Goal: Transaction & Acquisition: Purchase product/service

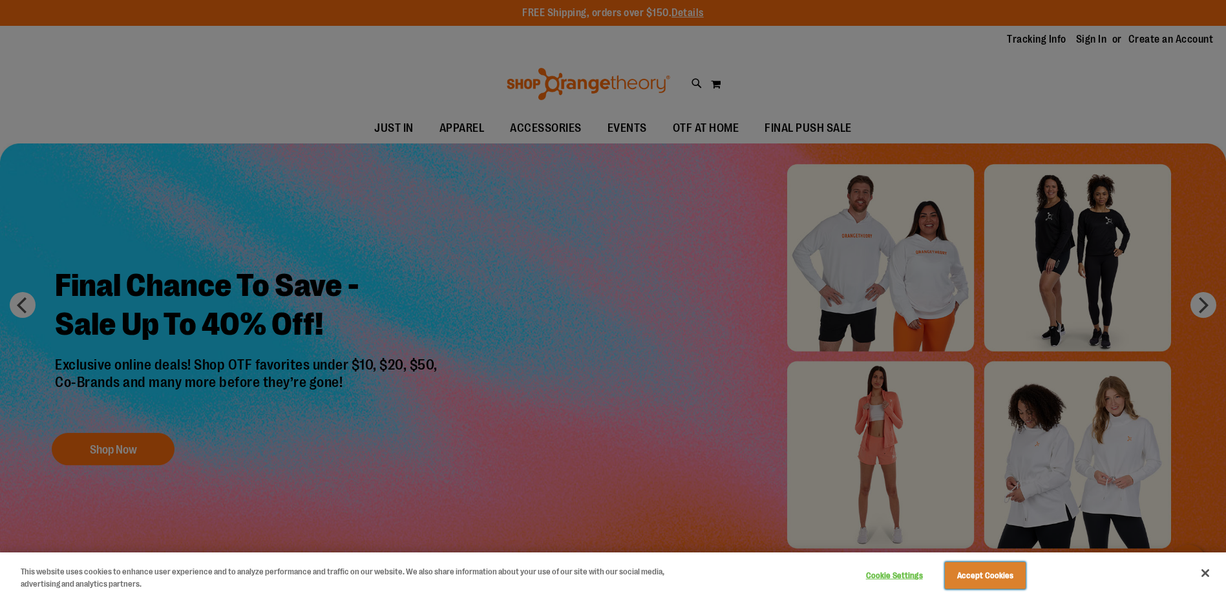
drag, startPoint x: 966, startPoint y: 578, endPoint x: 958, endPoint y: 577, distance: 8.5
click at [966, 578] on button "Accept Cookies" at bounding box center [985, 575] width 81 height 27
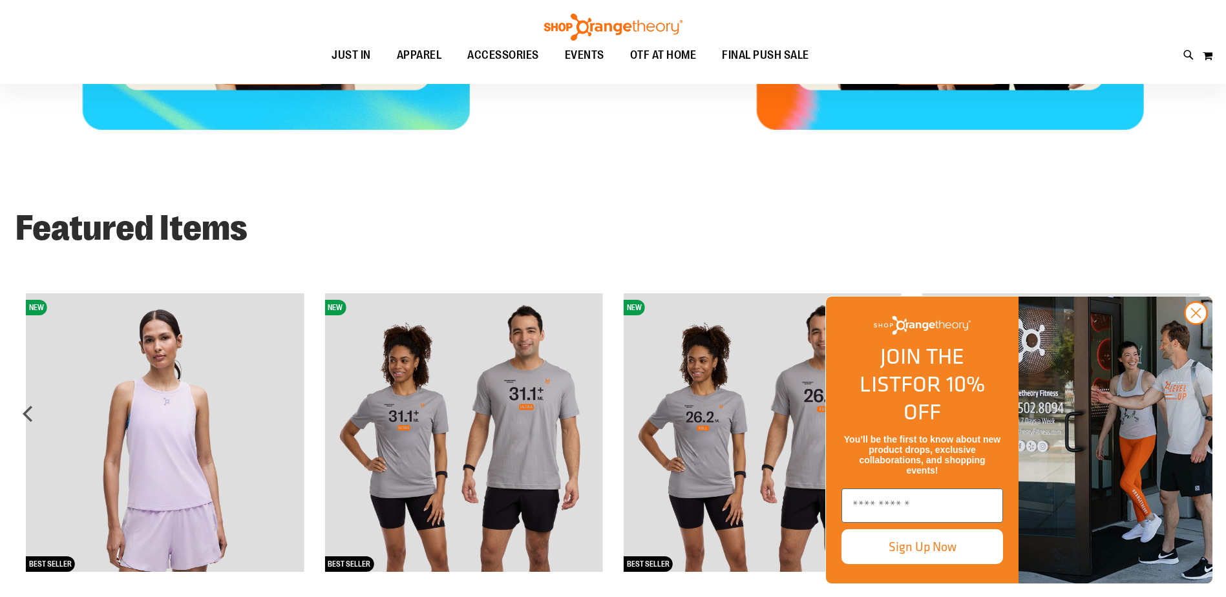
scroll to position [969, 0]
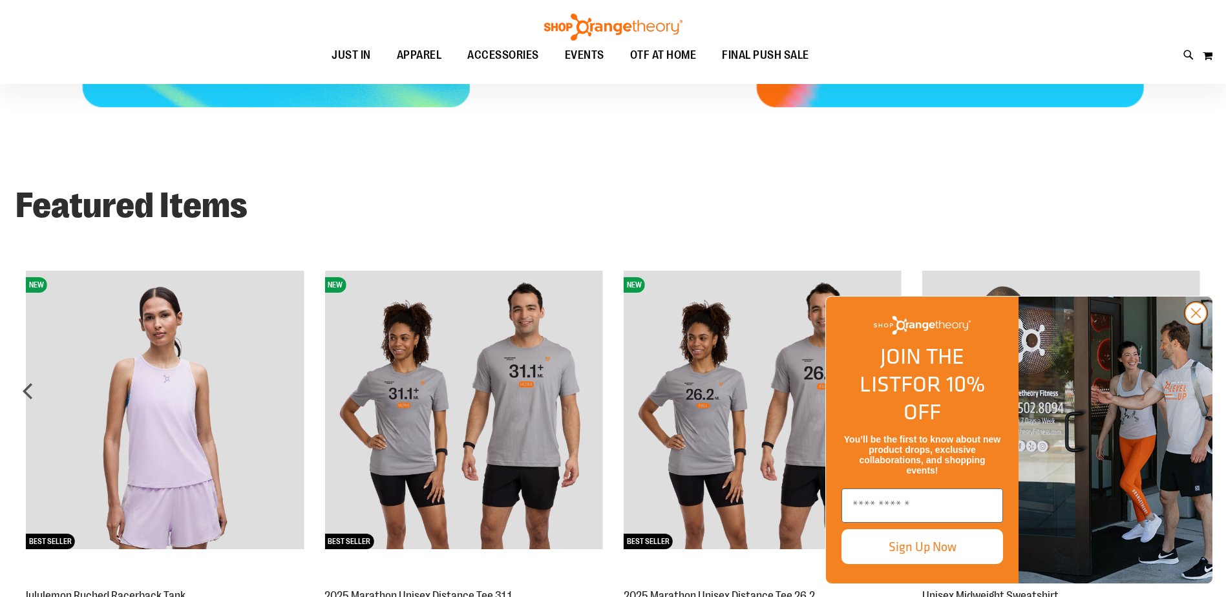
click at [1197, 324] on circle "Close dialog" at bounding box center [1195, 312] width 21 height 21
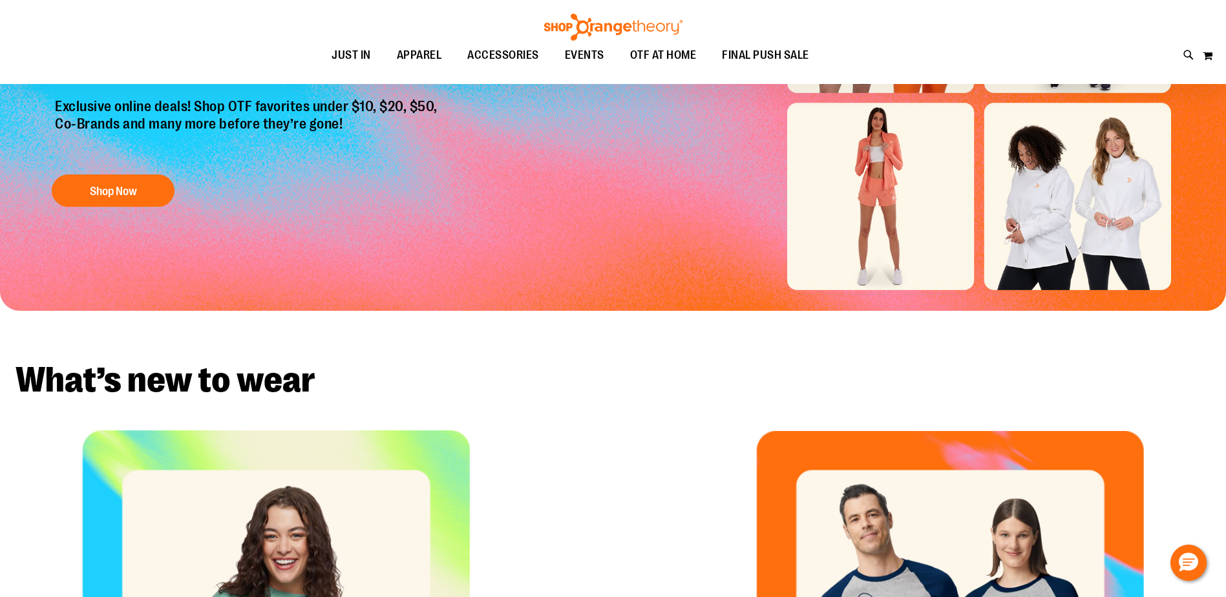
scroll to position [0, 0]
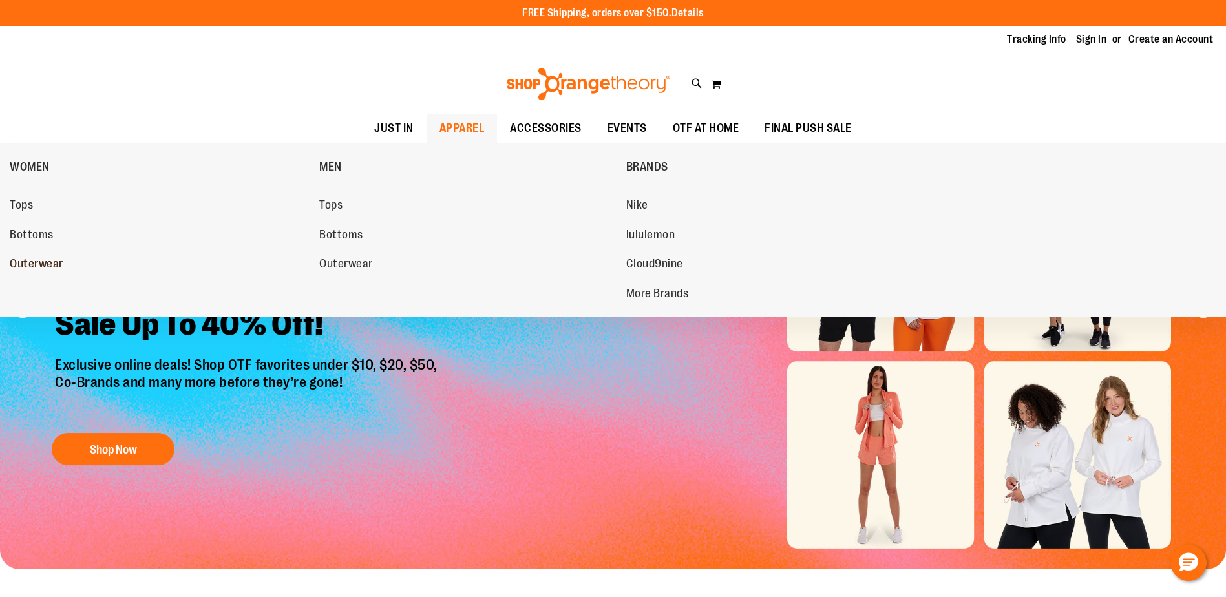
click at [23, 266] on span "Outerwear" at bounding box center [37, 265] width 54 height 16
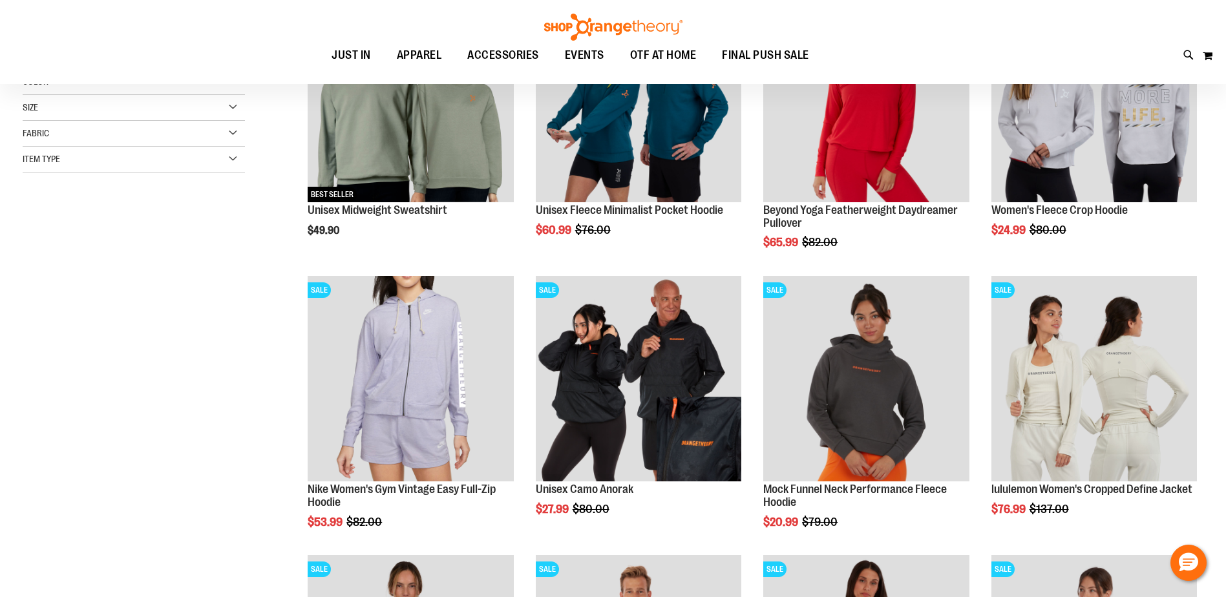
scroll to position [129, 0]
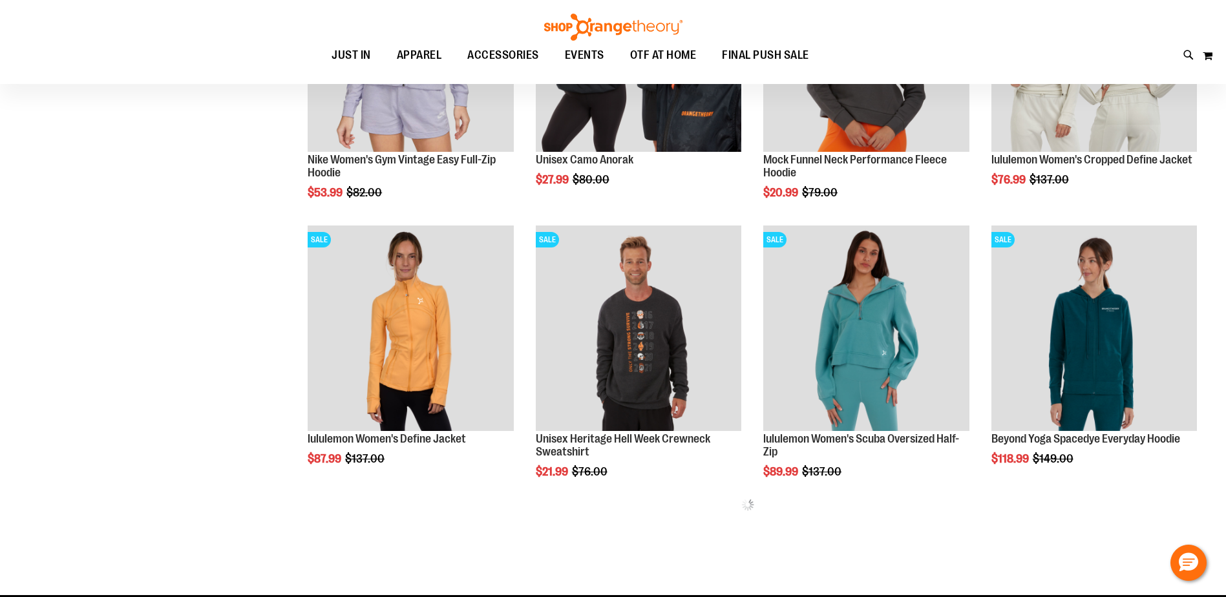
scroll to position [193, 0]
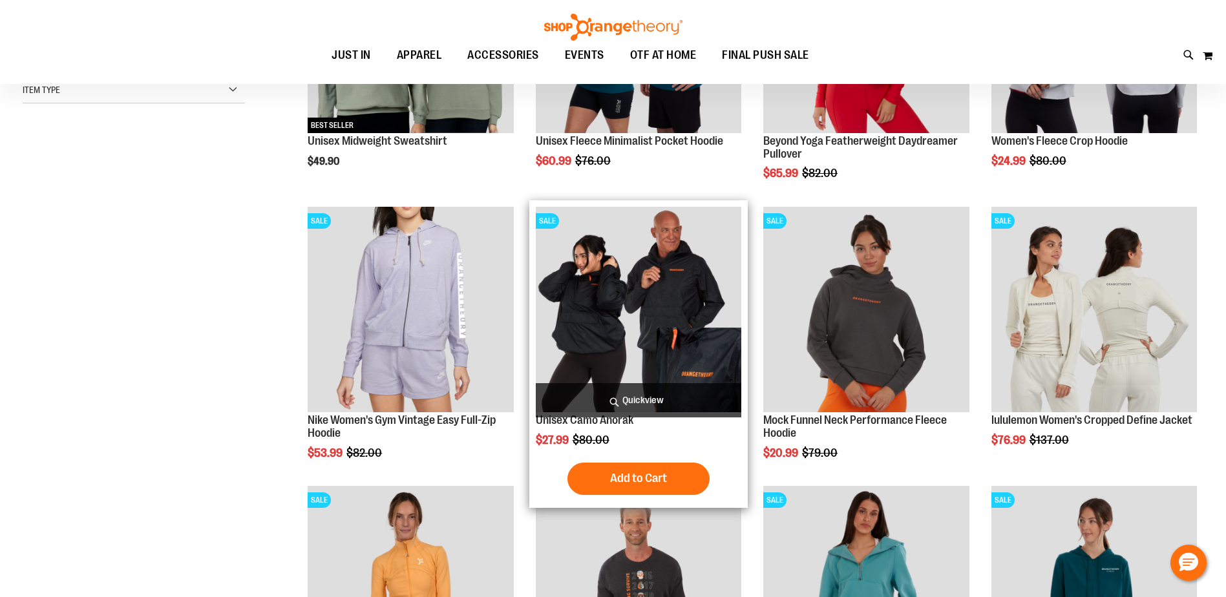
click at [669, 319] on img "product" at bounding box center [638, 309] width 205 height 205
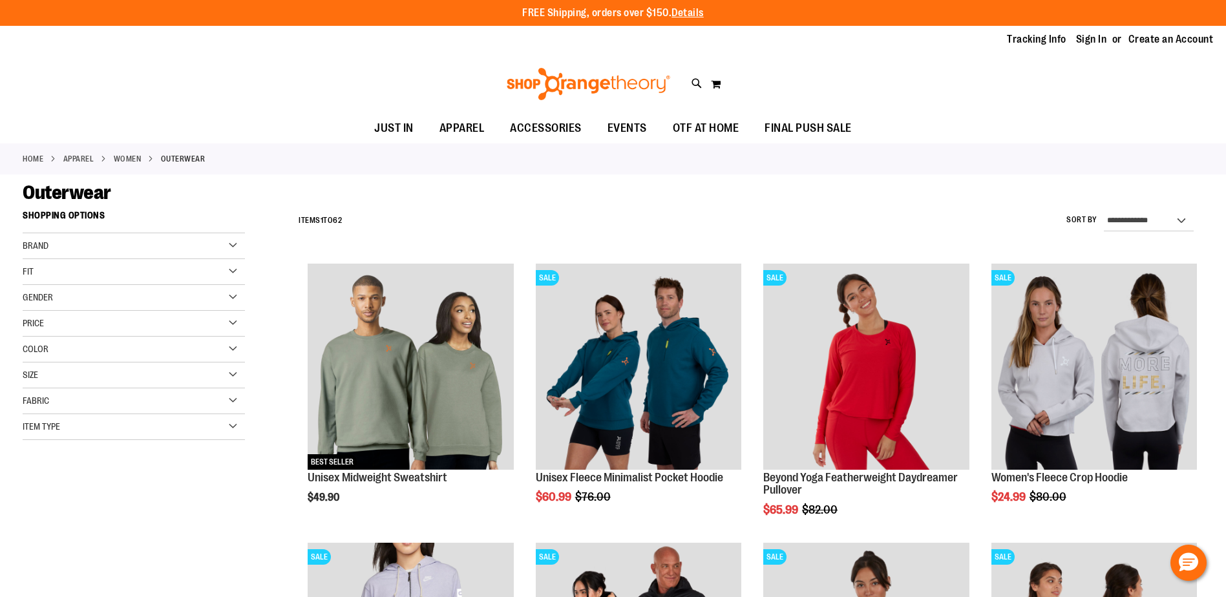
scroll to position [379, 0]
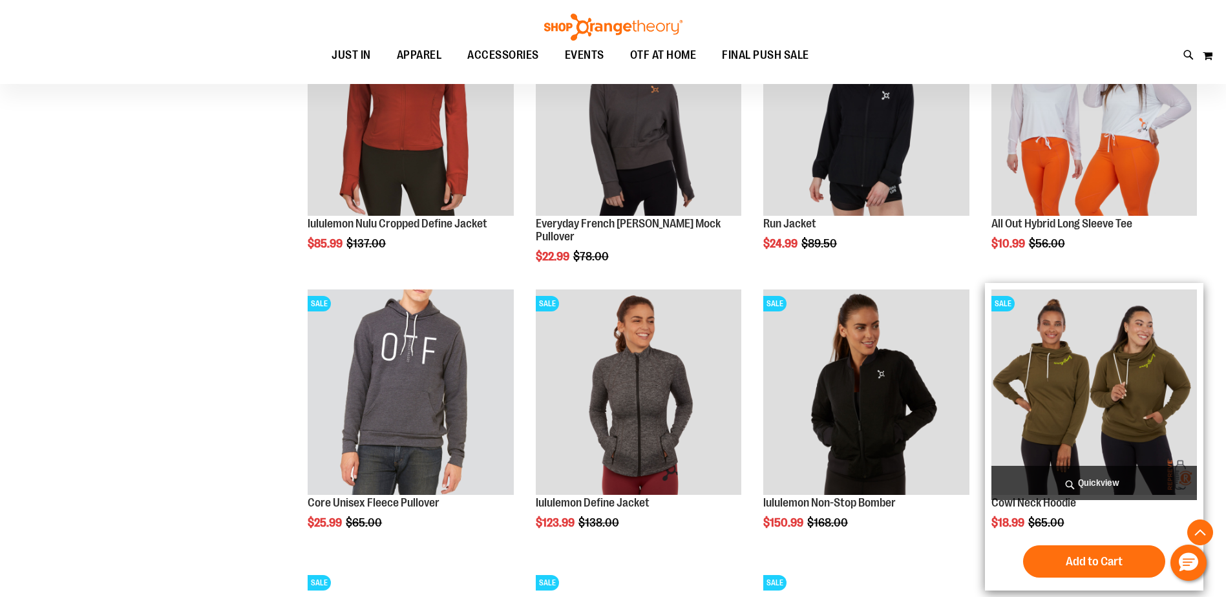
scroll to position [1154, 0]
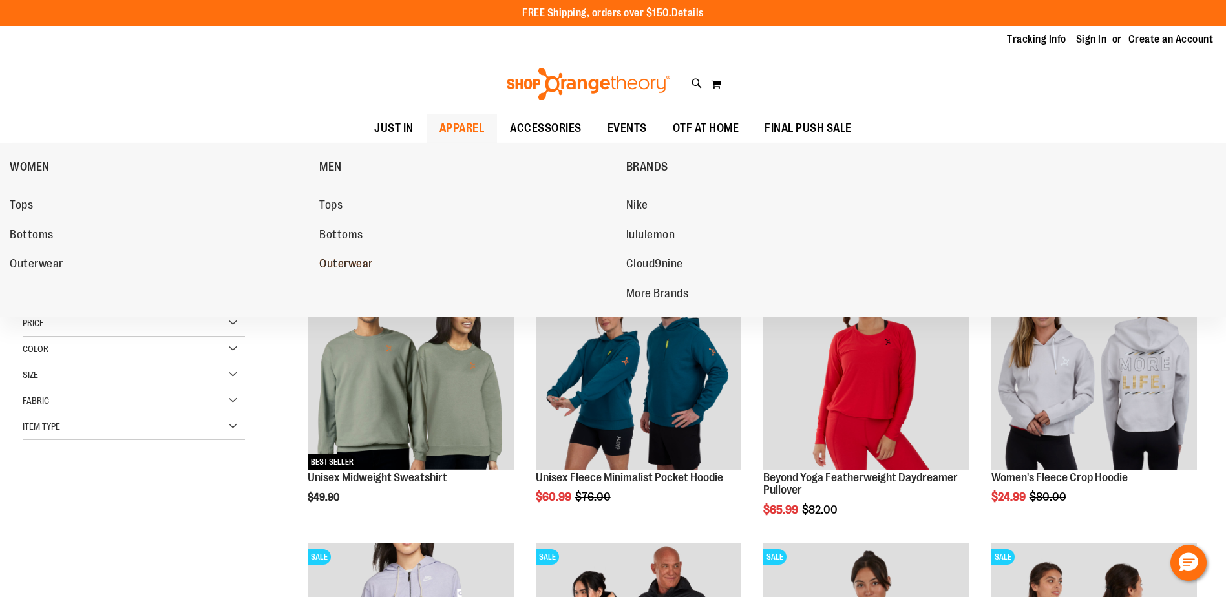
click at [335, 260] on span "Outerwear" at bounding box center [346, 265] width 54 height 16
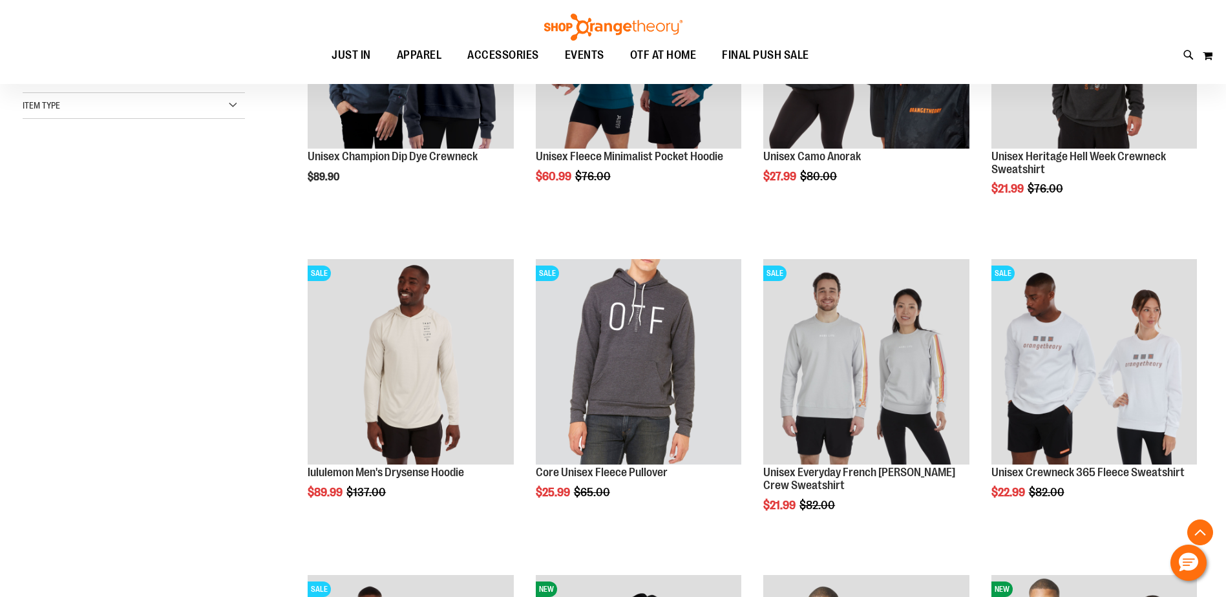
scroll to position [322, 0]
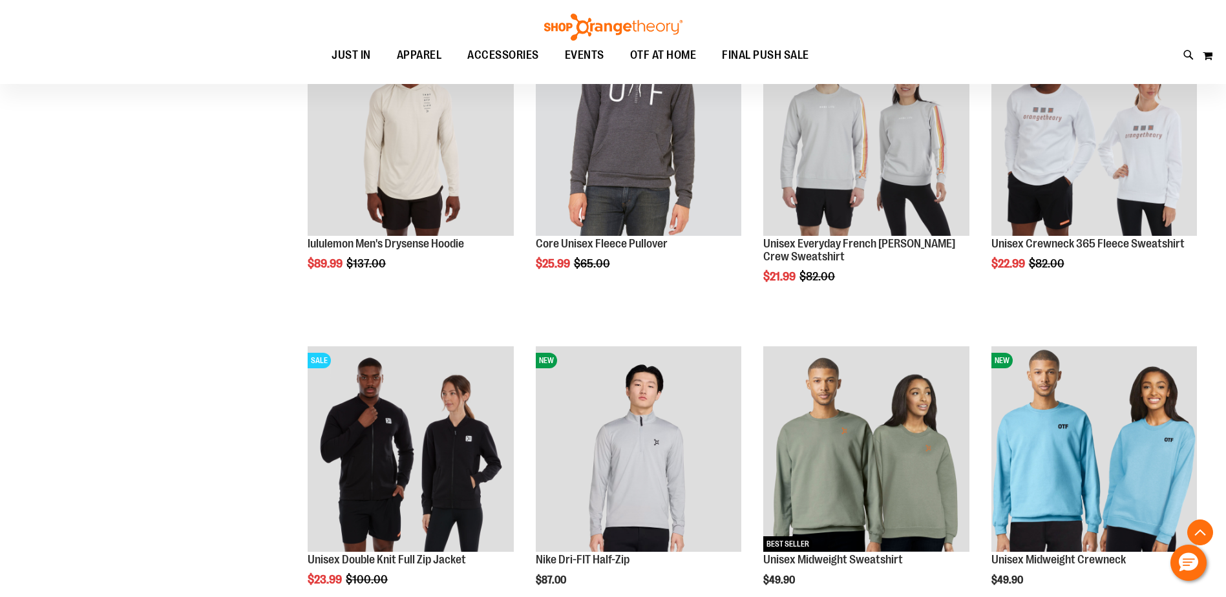
scroll to position [710, 0]
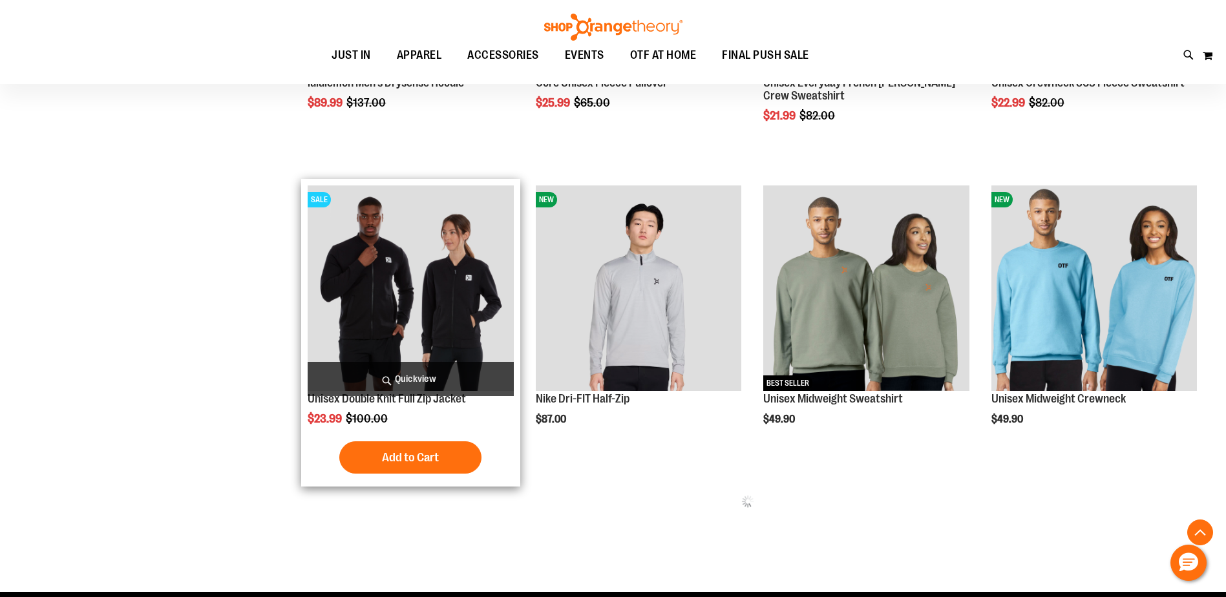
click at [454, 311] on img "product" at bounding box center [410, 287] width 205 height 205
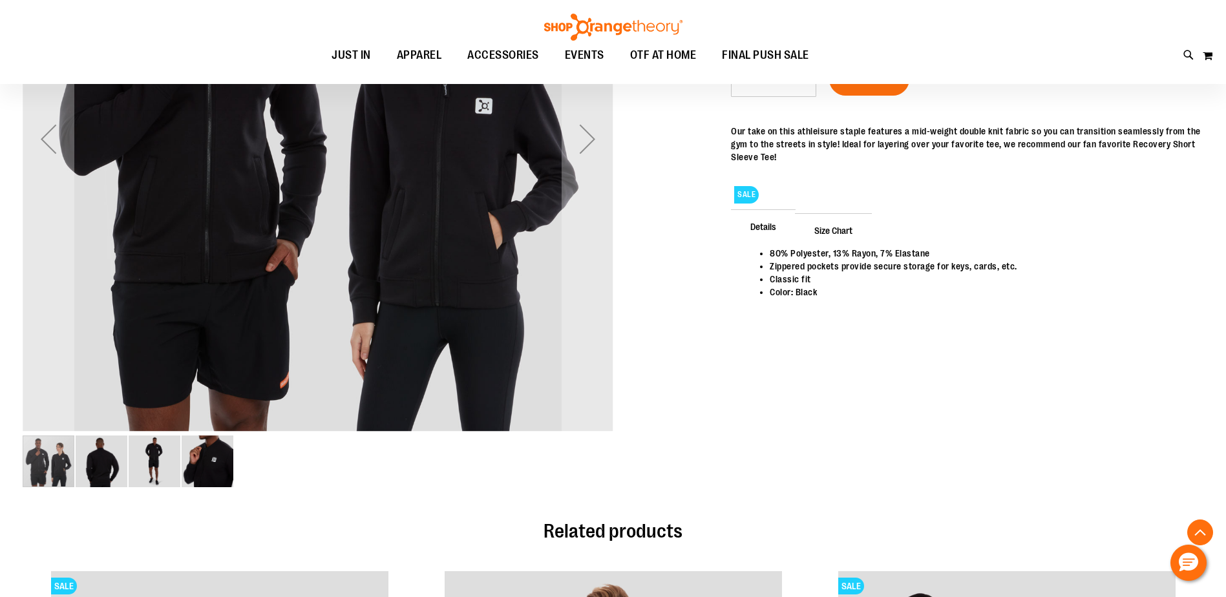
scroll to position [324, 0]
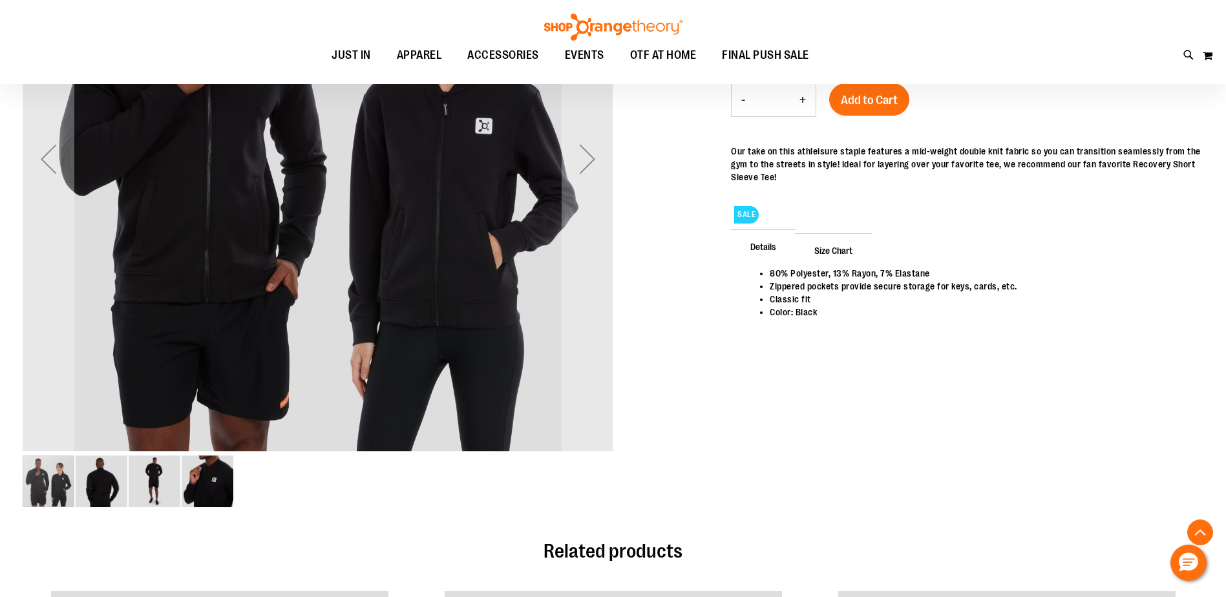
click at [94, 501] on img "image 2 of 4" at bounding box center [102, 482] width 52 height 52
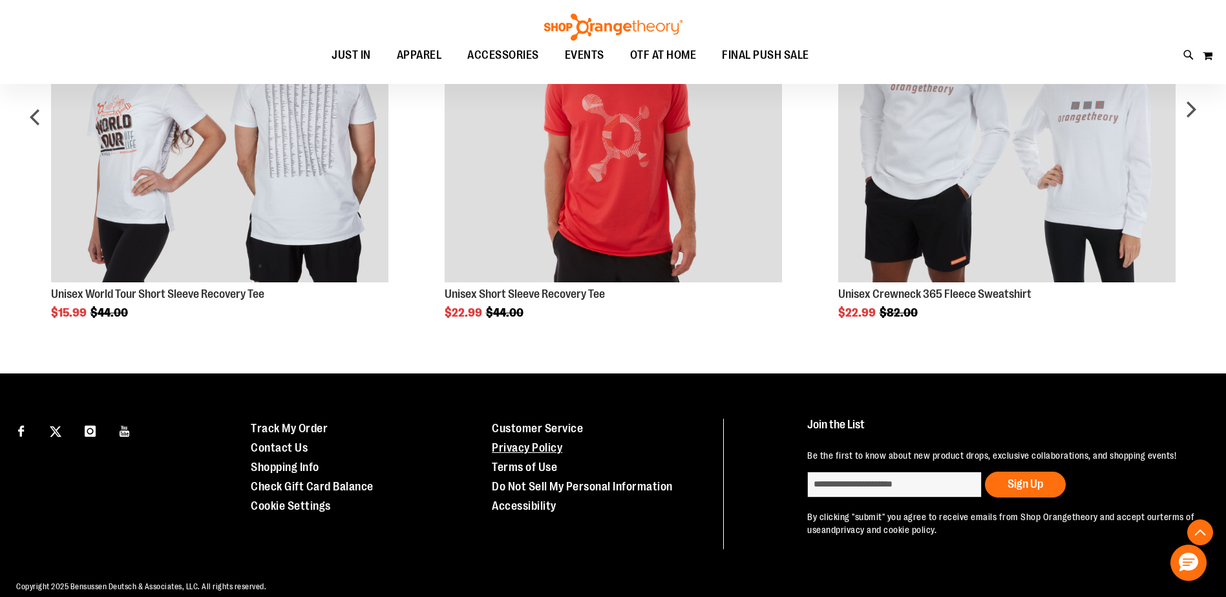
scroll to position [912, 0]
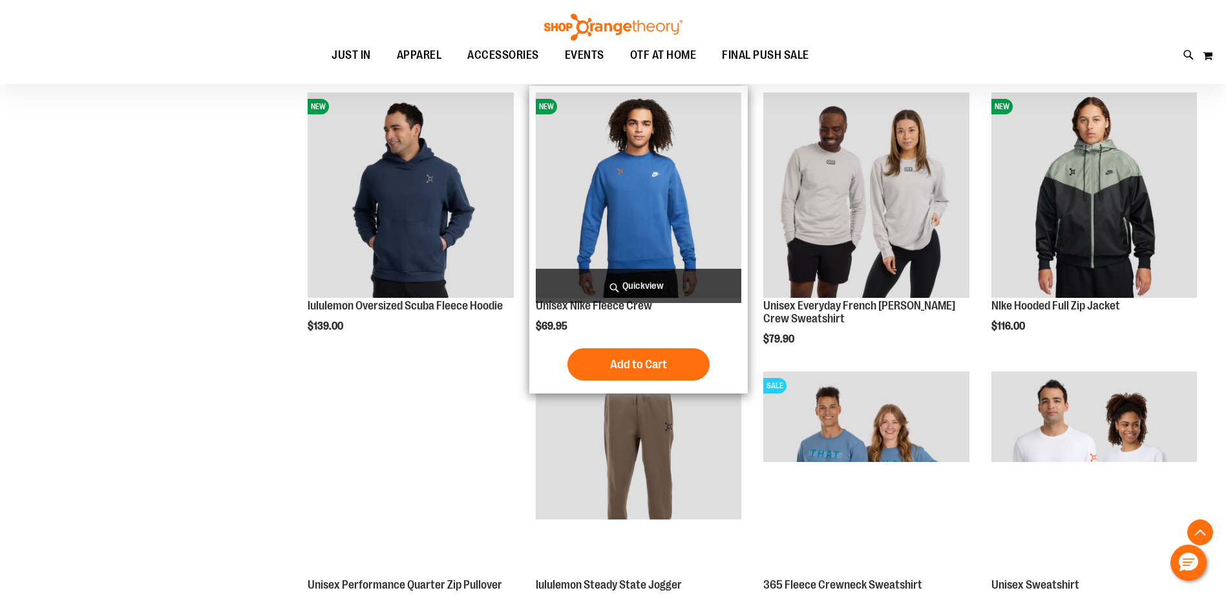
scroll to position [1162, 0]
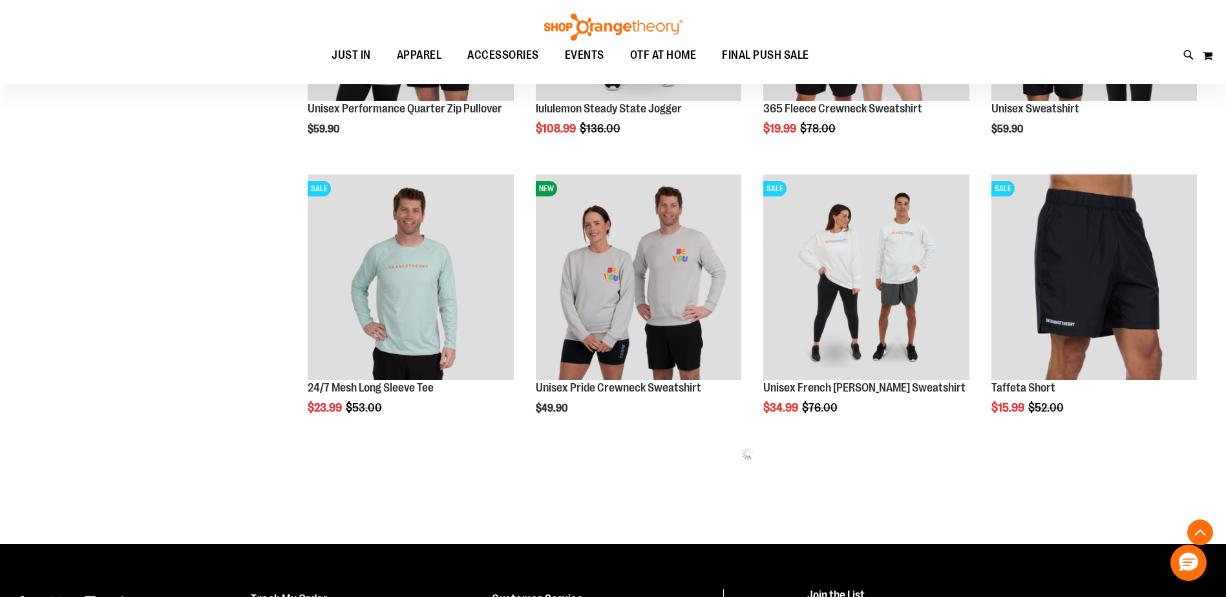
scroll to position [1486, 0]
